Goal: Transaction & Acquisition: Purchase product/service

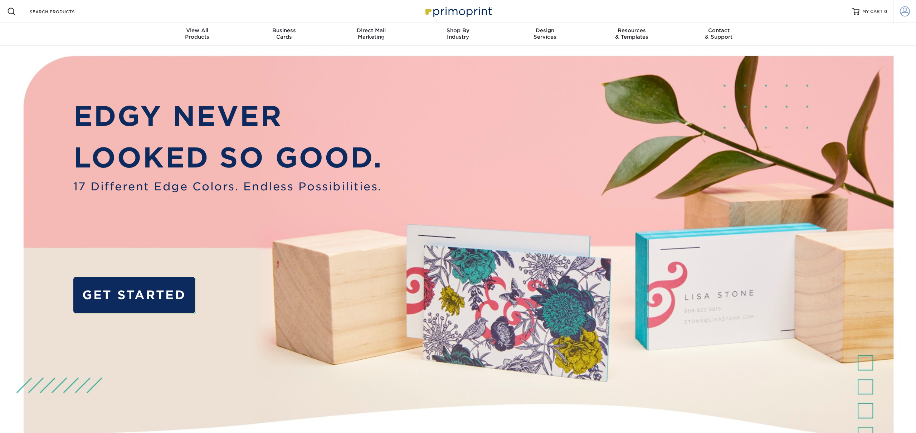
type input "[EMAIL_ADDRESS][DOMAIN_NAME]"
click at [905, 11] on span at bounding box center [905, 11] width 10 height 10
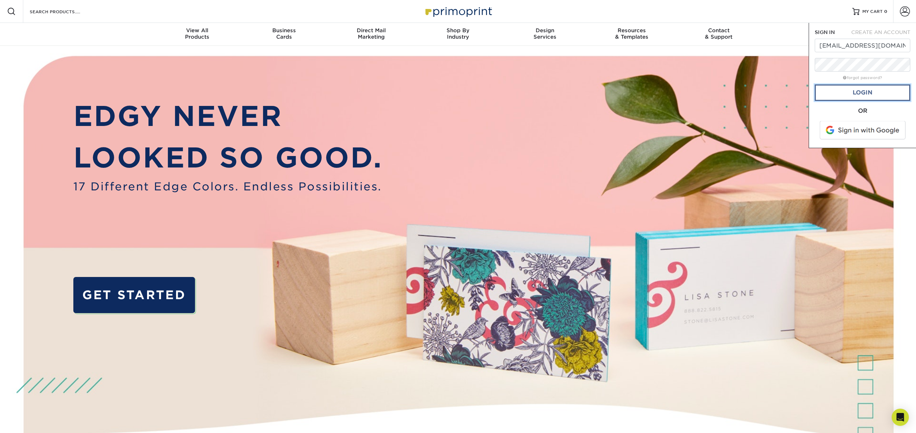
click at [863, 91] on link "Login" at bounding box center [861, 92] width 95 height 16
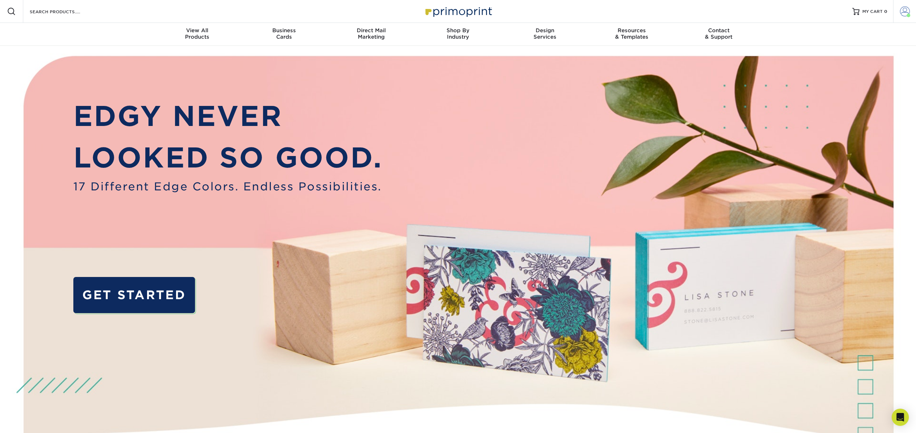
click at [901, 9] on span at bounding box center [905, 11] width 10 height 10
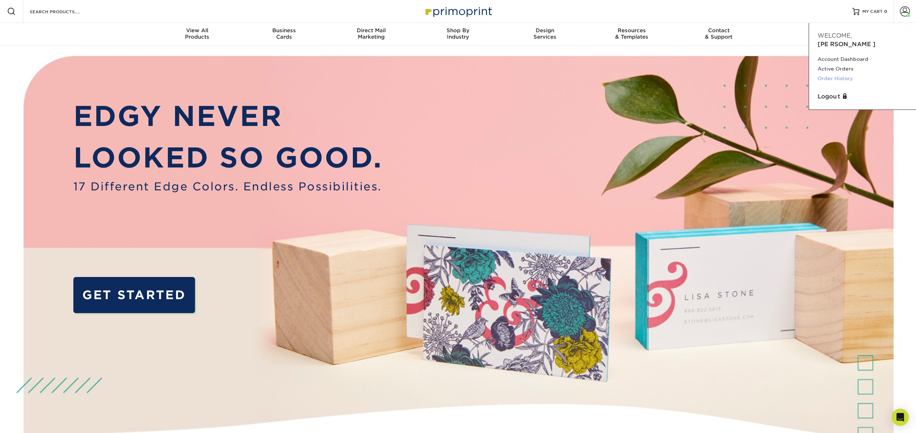
click at [835, 74] on link "Order History" at bounding box center [862, 79] width 90 height 10
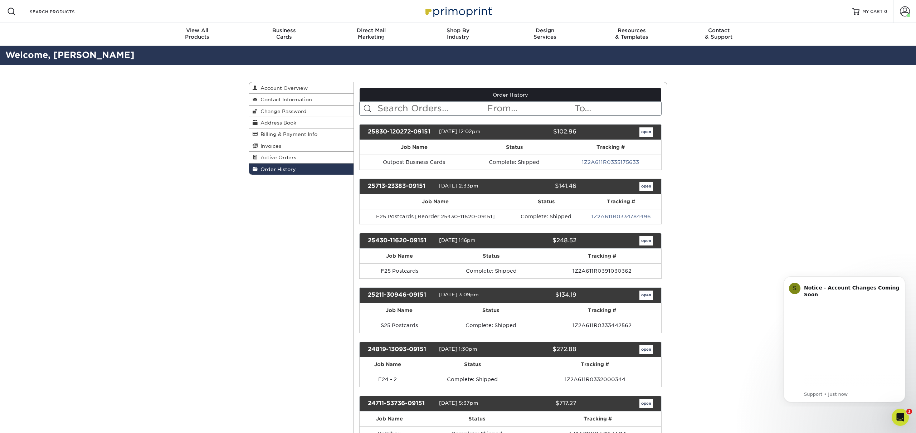
drag, startPoint x: 552, startPoint y: 185, endPoint x: 585, endPoint y: 188, distance: 32.7
click at [585, 188] on div "25713-23383-09151 [DATE] 2:33pm $141.46 open" at bounding box center [510, 186] width 303 height 16
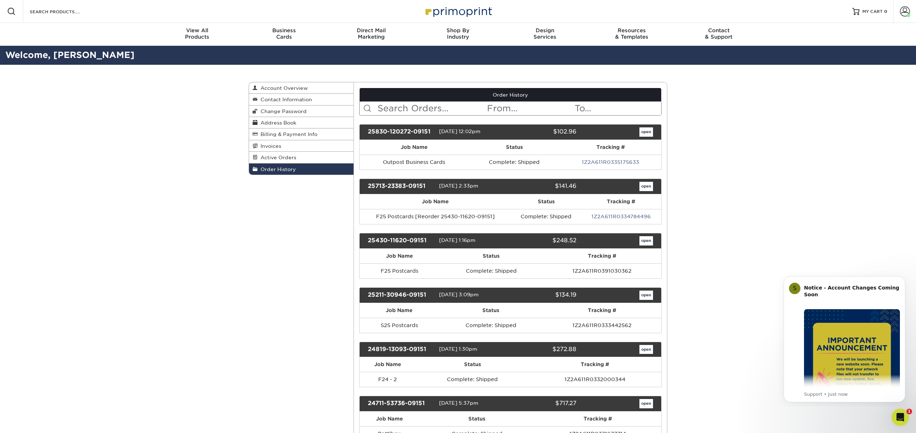
copy div "$141.46 open"
click at [566, 211] on td "Complete: Shipped" at bounding box center [546, 216] width 70 height 15
click at [645, 189] on link "open" at bounding box center [646, 186] width 14 height 9
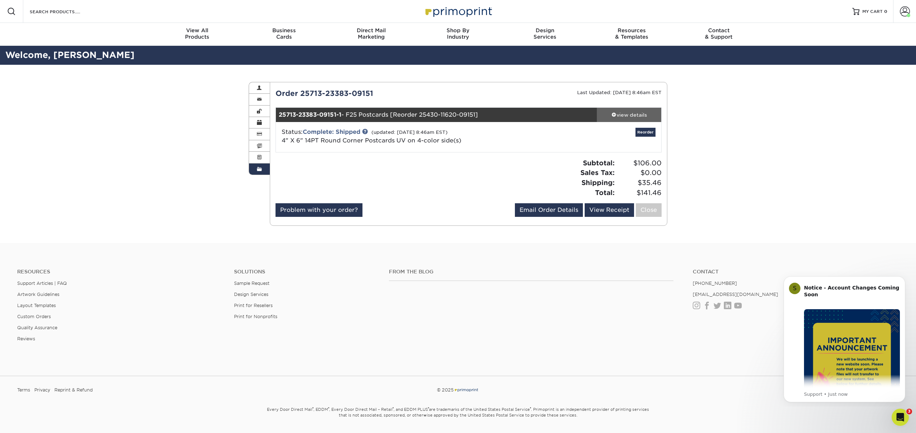
click at [627, 113] on div "view details" at bounding box center [629, 114] width 64 height 7
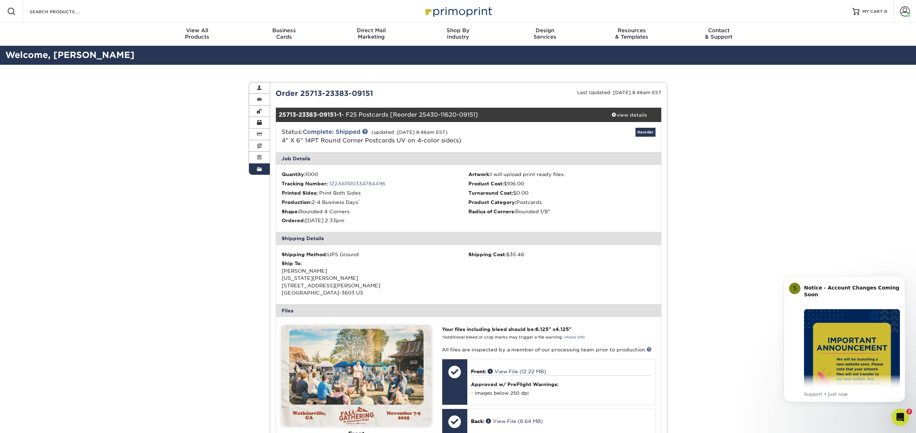
click at [314, 175] on li "Quantity: 1000" at bounding box center [374, 174] width 187 height 7
copy li "1000"
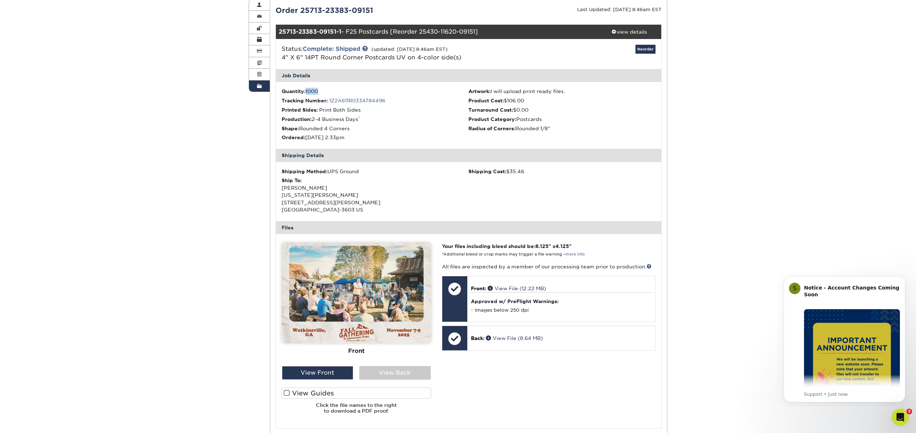
scroll to position [182, 0]
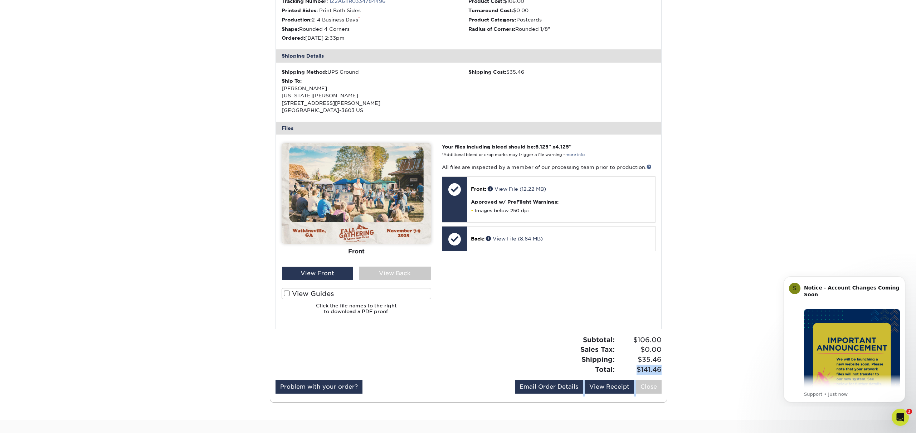
drag, startPoint x: 635, startPoint y: 369, endPoint x: 630, endPoint y: 339, distance: 30.0
click at [671, 369] on div "Order History Account Overview Contact Information Change Password Address Book…" at bounding box center [457, 150] width 429 height 537
click at [632, 365] on span "$141.46" at bounding box center [639, 369] width 45 height 10
drag, startPoint x: 634, startPoint y: 370, endPoint x: 661, endPoint y: 369, distance: 26.8
click at [664, 372] on div "Subtotal: $106.00 Sales Tax: $0.00 Shipping: $35.46 Total: $141.46" at bounding box center [567, 354] width 199 height 39
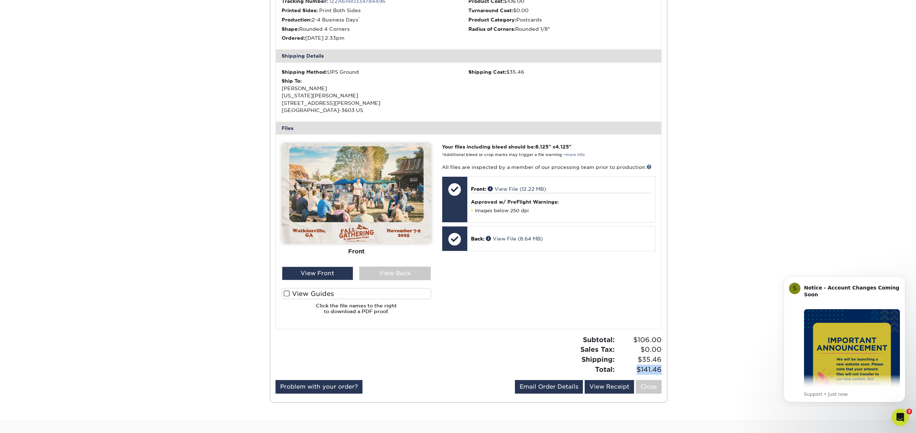
copy span "$141.46"
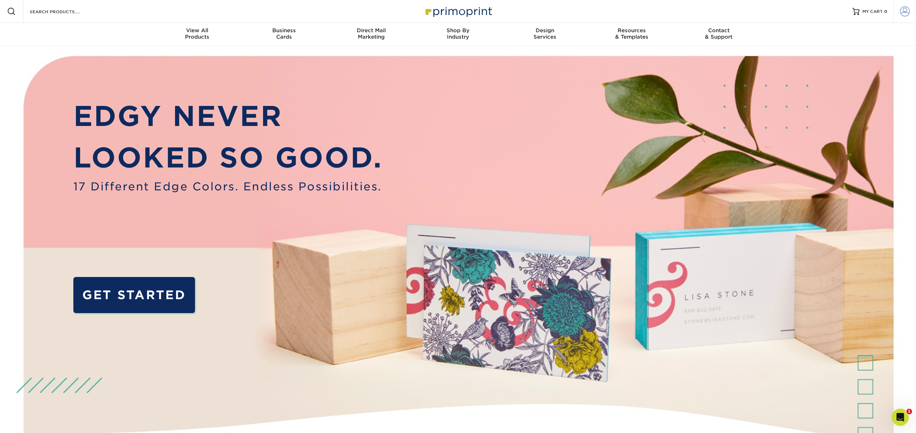
click at [905, 14] on span at bounding box center [905, 11] width 10 height 10
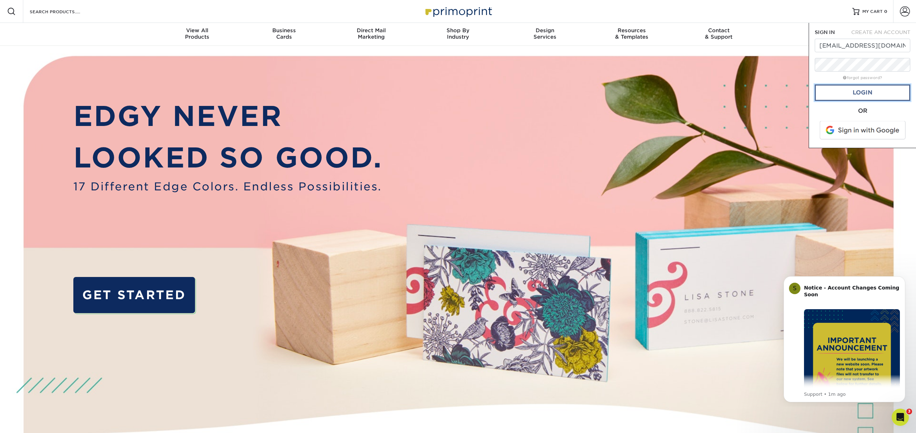
click at [855, 97] on link "Login" at bounding box center [861, 92] width 95 height 16
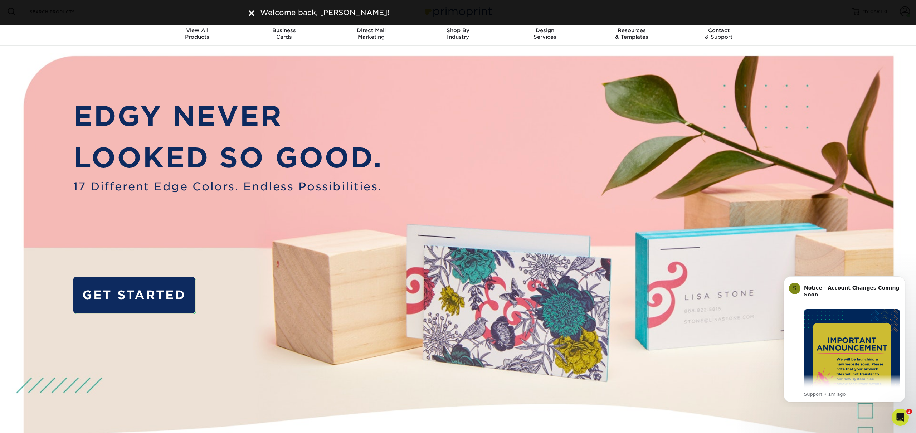
click at [891, 37] on nav "Resources Menu Search Products Account Welcome, Casey Account Dashboard Active …" at bounding box center [458, 23] width 916 height 46
click at [903, 14] on div "Welcome back, Casey!" at bounding box center [458, 12] width 916 height 25
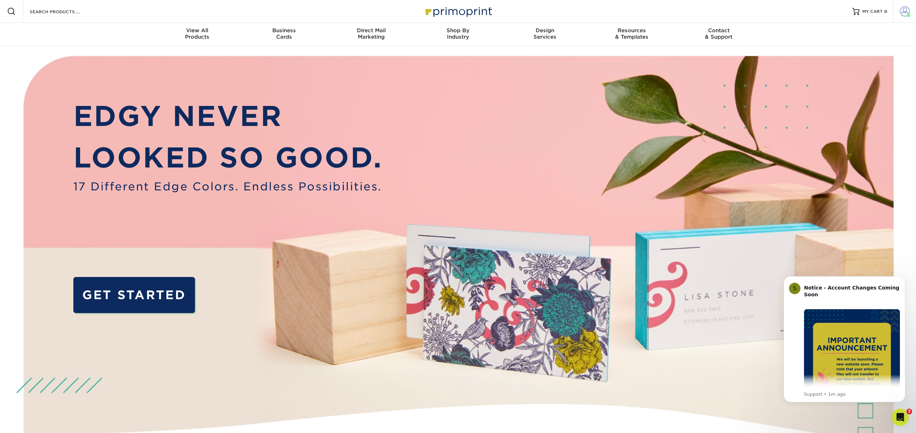
click at [909, 8] on link "Account" at bounding box center [904, 11] width 23 height 23
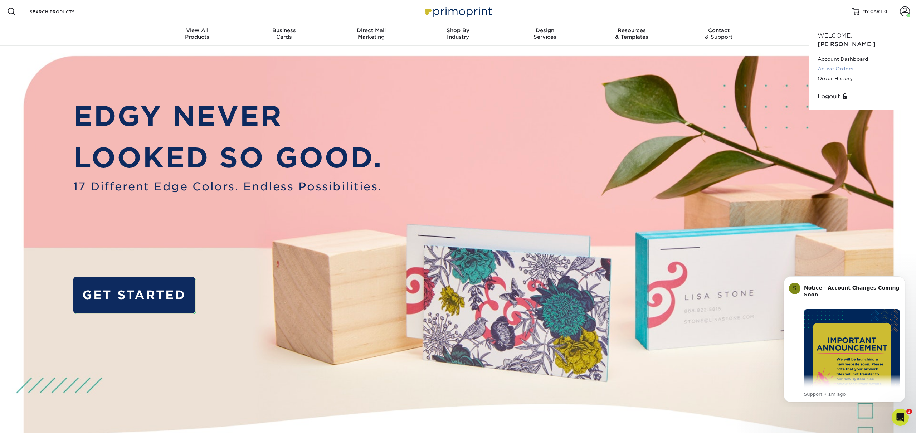
click at [843, 64] on link "Active Orders" at bounding box center [862, 69] width 90 height 10
click at [838, 74] on link "Order History" at bounding box center [862, 79] width 90 height 10
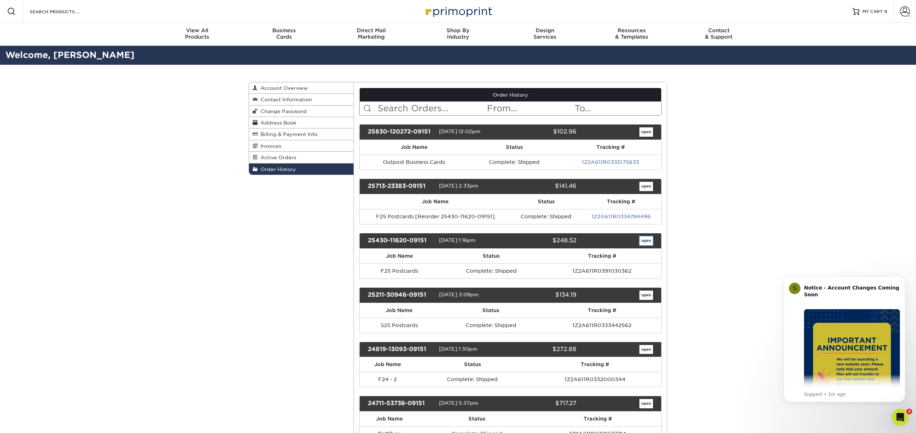
click at [644, 242] on link "open" at bounding box center [646, 240] width 14 height 9
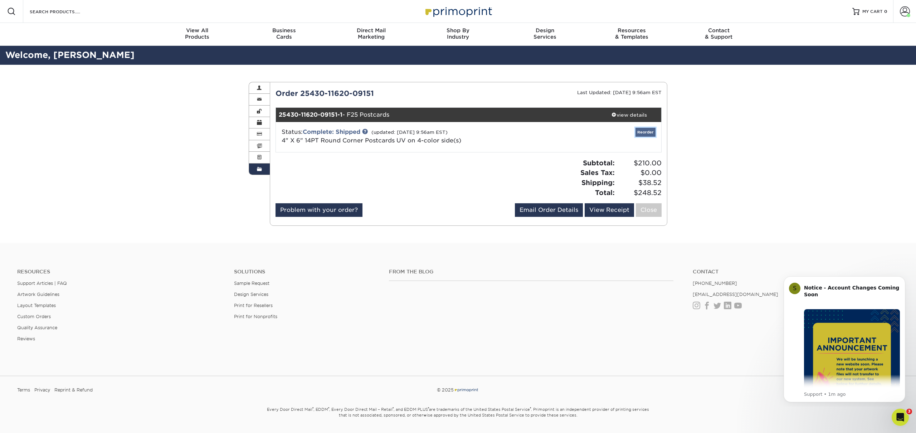
click at [648, 133] on link "Reorder" at bounding box center [645, 132] width 20 height 9
drag, startPoint x: 633, startPoint y: 192, endPoint x: 656, endPoint y: 190, distance: 23.3
click at [665, 193] on div "Subtotal: $210.00 Sales Tax: $0.00 Shipping: $38.52 Total: $248.52" at bounding box center [567, 177] width 199 height 39
copy span "$248.52"
